Goal: Answer question/provide support: Share knowledge or assist other users

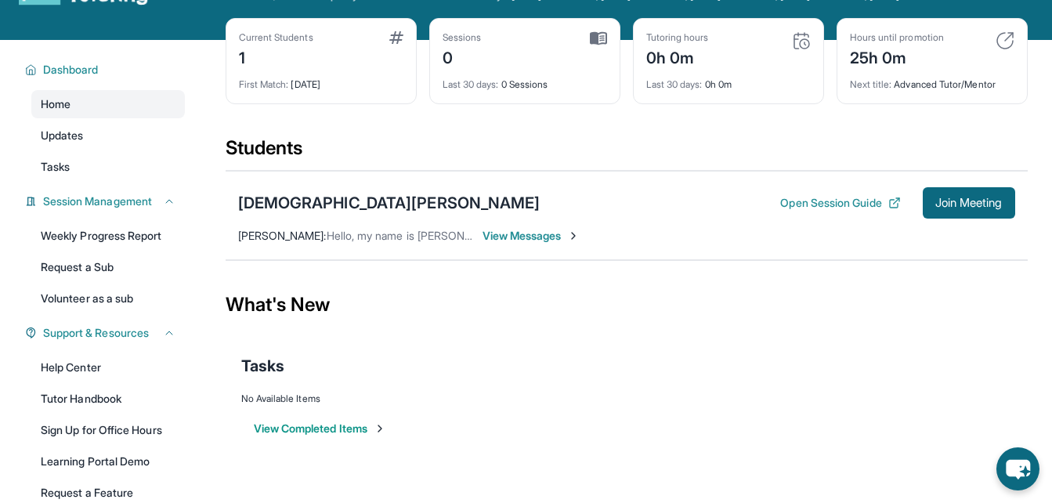
scroll to position [67, 0]
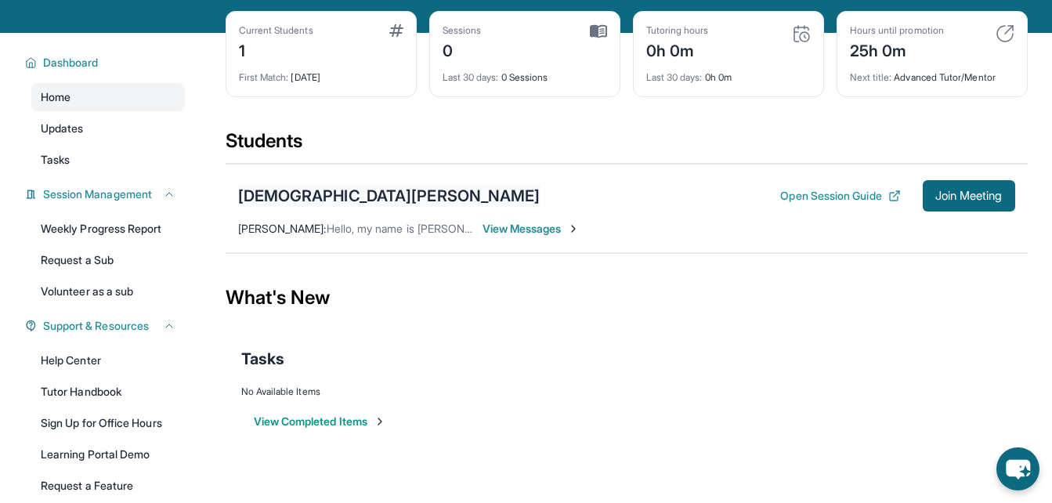
click at [287, 201] on div "Jesus Cota" at bounding box center [389, 196] width 302 height 22
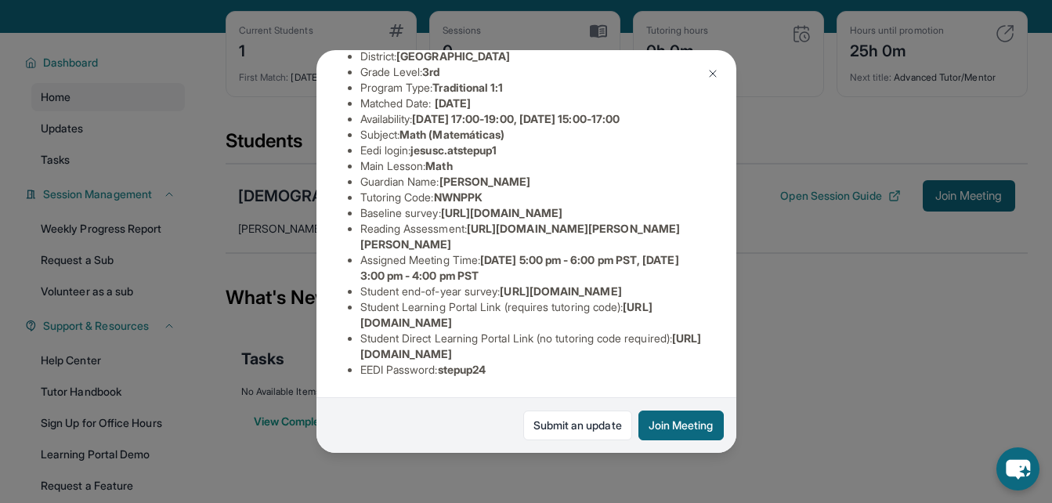
scroll to position [312, 0]
click at [713, 72] on img at bounding box center [712, 73] width 13 height 13
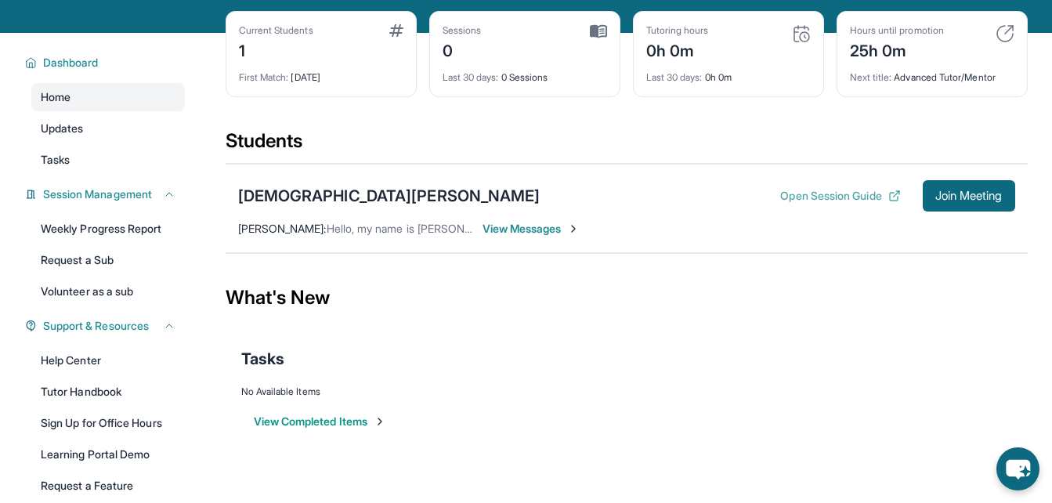
click at [780, 202] on button "Open Session Guide" at bounding box center [840, 196] width 120 height 16
click at [285, 207] on div "Jesus Cota" at bounding box center [389, 196] width 302 height 22
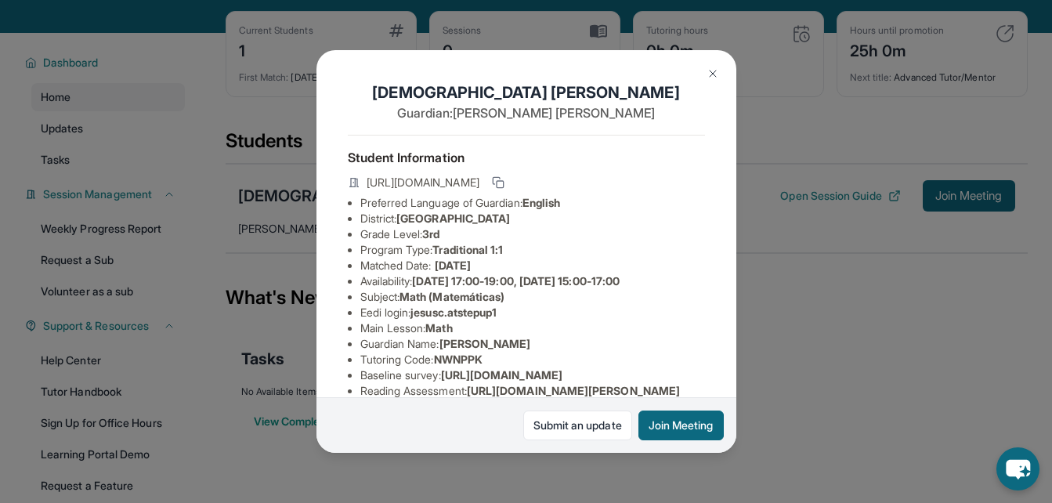
drag, startPoint x: 738, startPoint y: 208, endPoint x: 724, endPoint y: 227, distance: 23.0
click at [724, 227] on div "Jesus Cota Guardian: Maria Casillas Student Information https://student-portal.…" at bounding box center [526, 251] width 1052 height 503
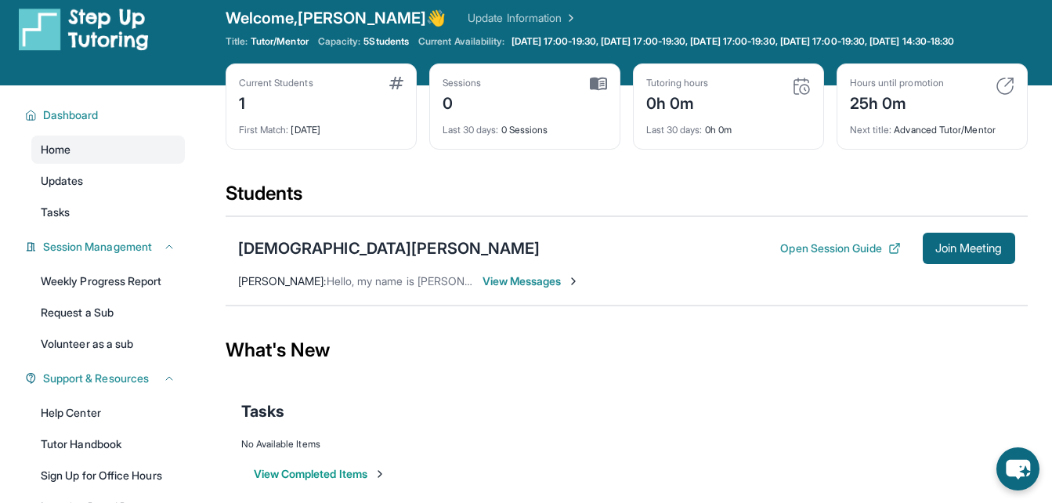
scroll to position [0, 0]
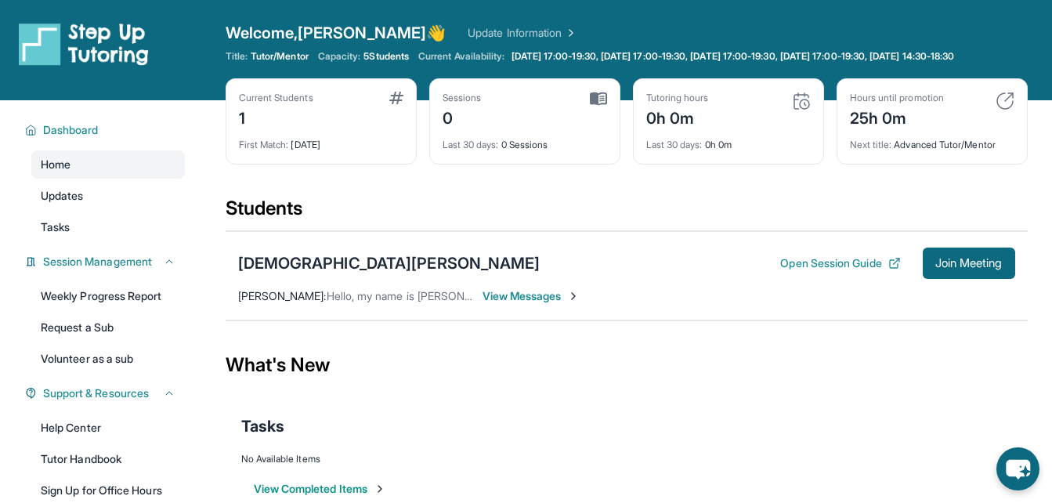
click at [272, 279] on div "Jesus Cota Open Session Guide Join Meeting" at bounding box center [626, 262] width 777 height 31
click at [251, 274] on div "Jesus Cota" at bounding box center [389, 263] width 302 height 22
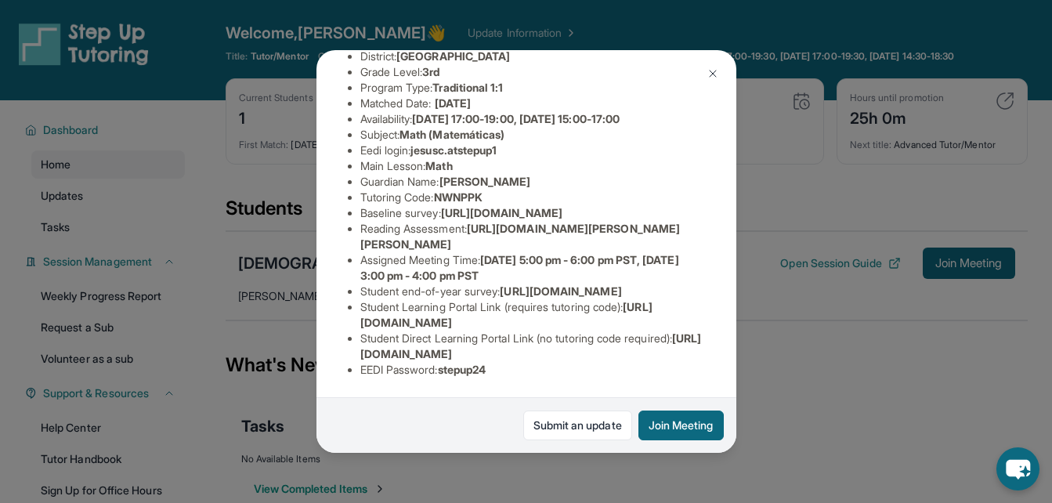
scroll to position [312, 0]
click at [501, 305] on span "https://student-portal.stepuptutoring.org/student" at bounding box center [506, 314] width 292 height 29
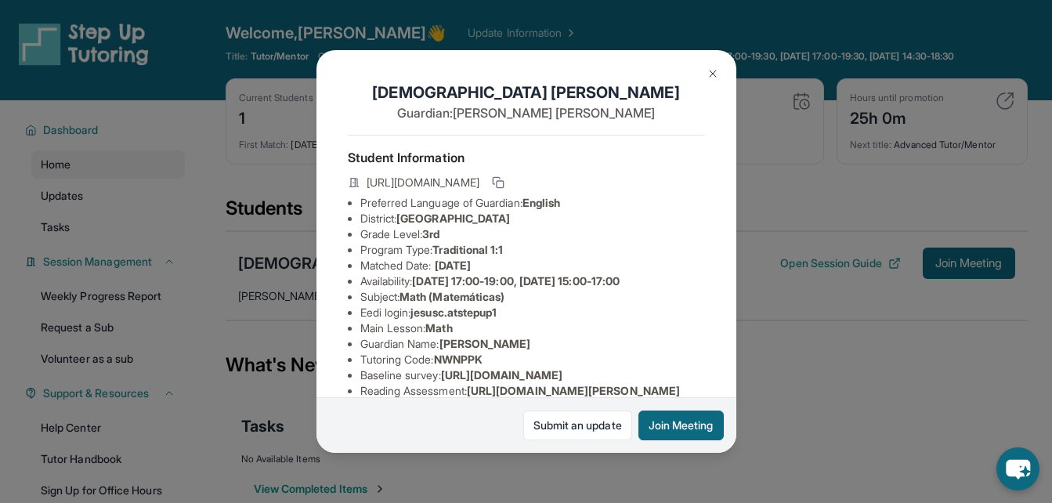
click at [710, 74] on img at bounding box center [712, 73] width 13 height 13
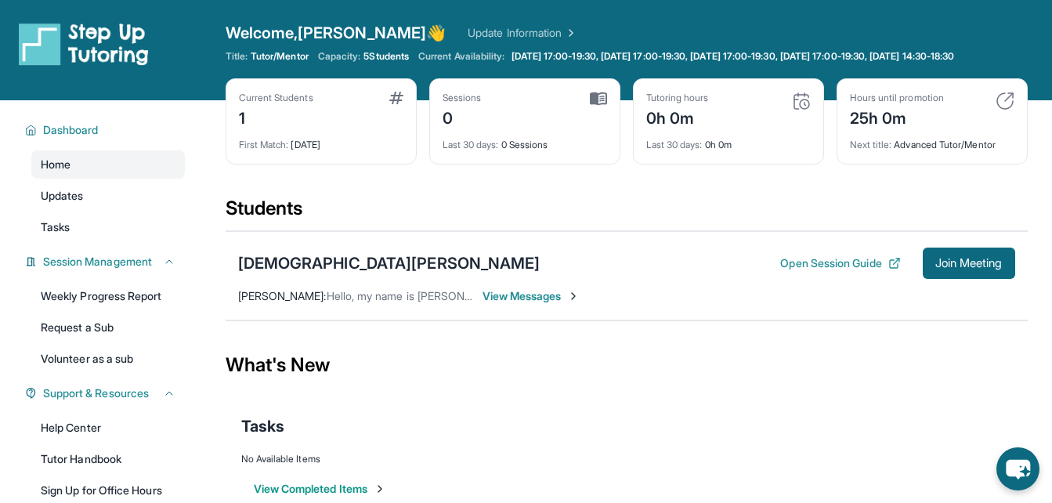
drag, startPoint x: 934, startPoint y: 272, endPoint x: 992, endPoint y: 340, distance: 89.4
click at [992, 330] on section "Students Jesus Cota Open Session Guide Join Meeting Adrian Gutierrez : Hello, m…" at bounding box center [627, 263] width 802 height 135
click at [515, 304] on span "View Messages" at bounding box center [531, 296] width 98 height 16
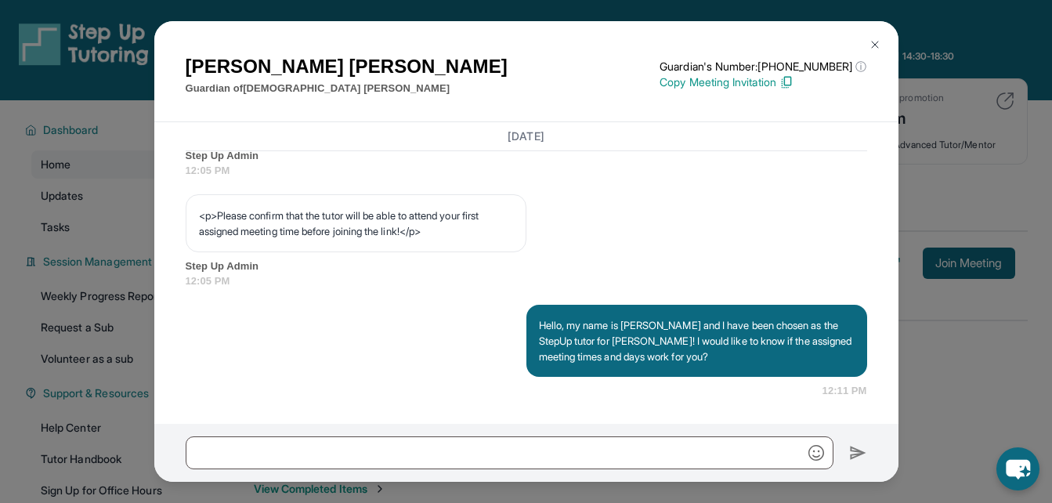
scroll to position [1007, 0]
click at [910, 233] on div "Maria Casillas Guardian of Jesus Cota Guardian's Number: +18182908767 ⓘ This is…" at bounding box center [526, 251] width 1052 height 503
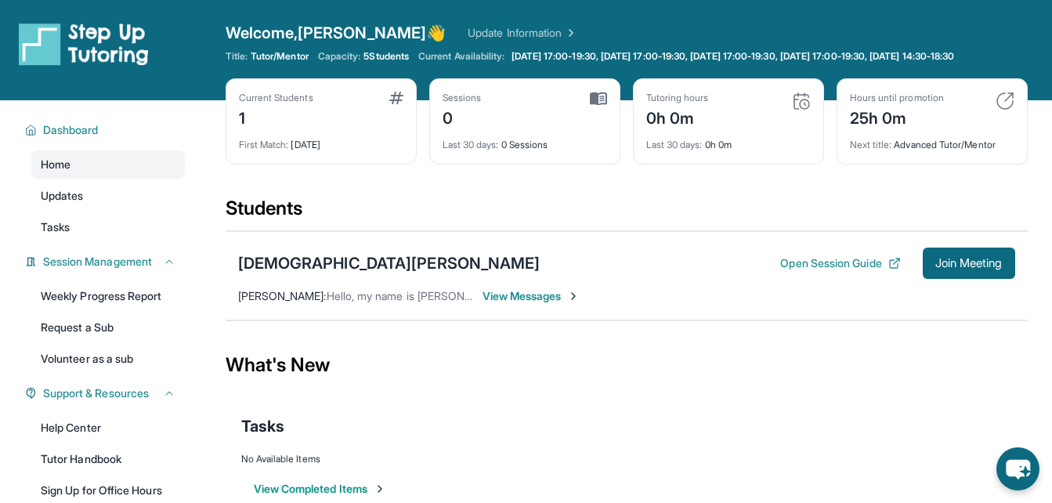
click at [504, 304] on span "View Messages" at bounding box center [531, 296] width 98 height 16
click at [367, 230] on div "Students" at bounding box center [627, 213] width 802 height 34
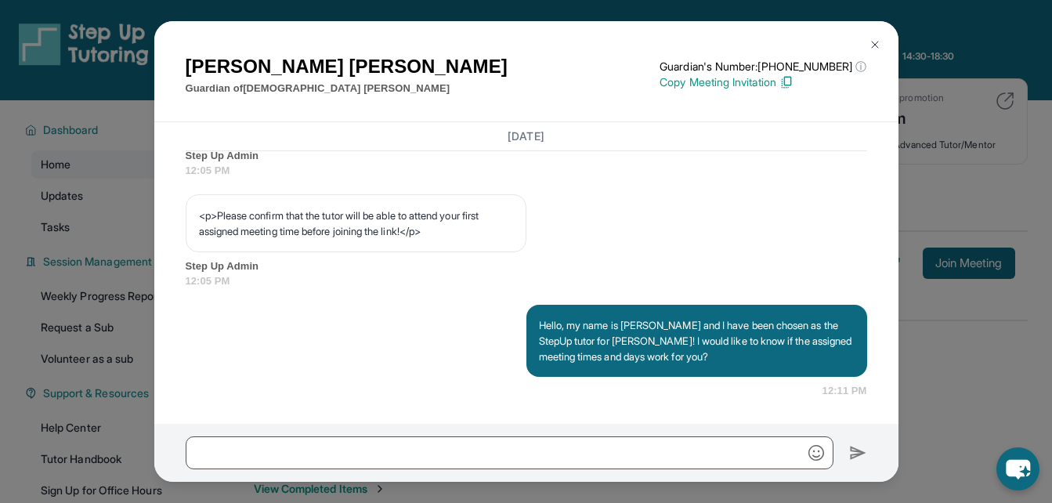
click at [881, 45] on button at bounding box center [874, 44] width 31 height 31
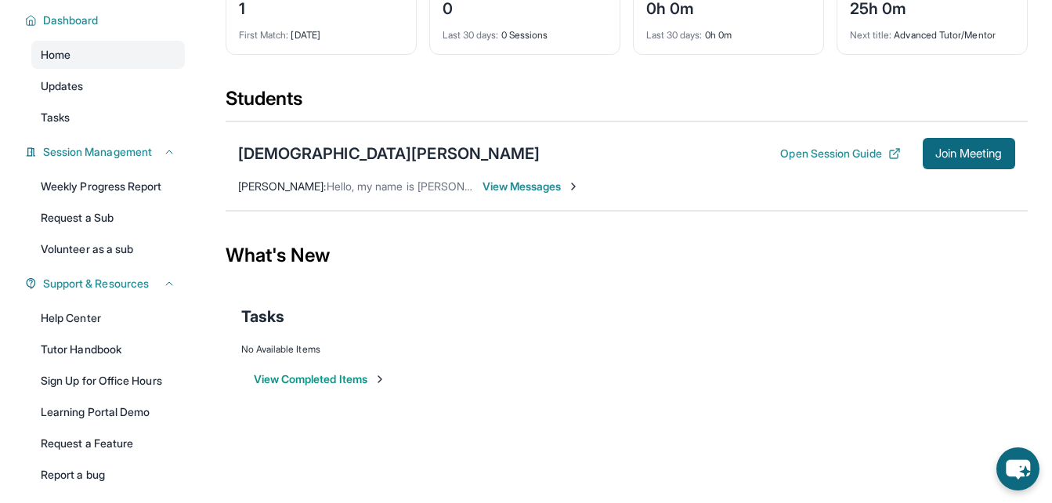
scroll to position [0, 0]
